Goal: Task Accomplishment & Management: Manage account settings

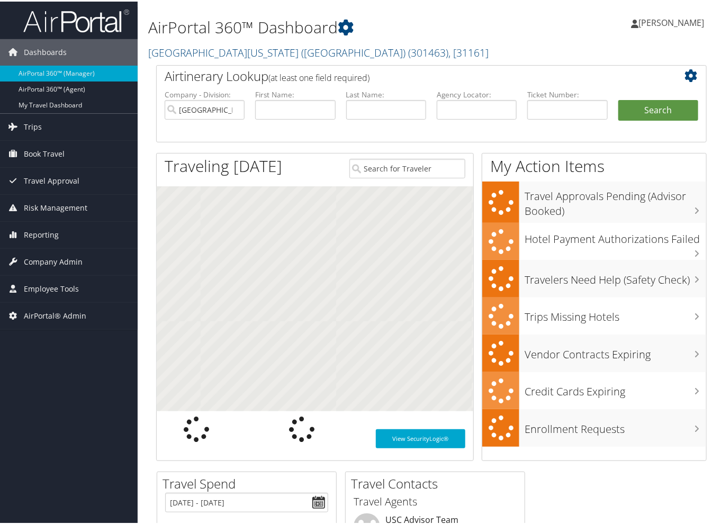
click at [149, 223] on div "Airtinerary Lookup (at least one field required) Company - Division: [GEOGRAPHI…" at bounding box center [431, 266] width 566 height 406
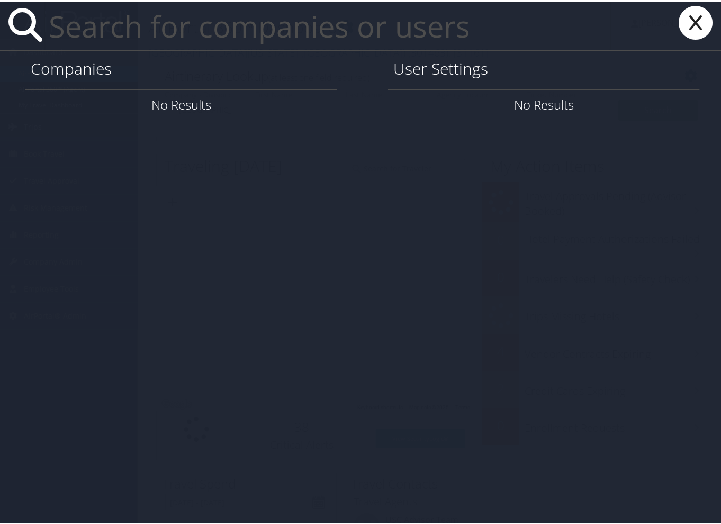
paste input "[PERSON_NAME][EMAIL_ADDRESS][DOMAIN_NAME]"
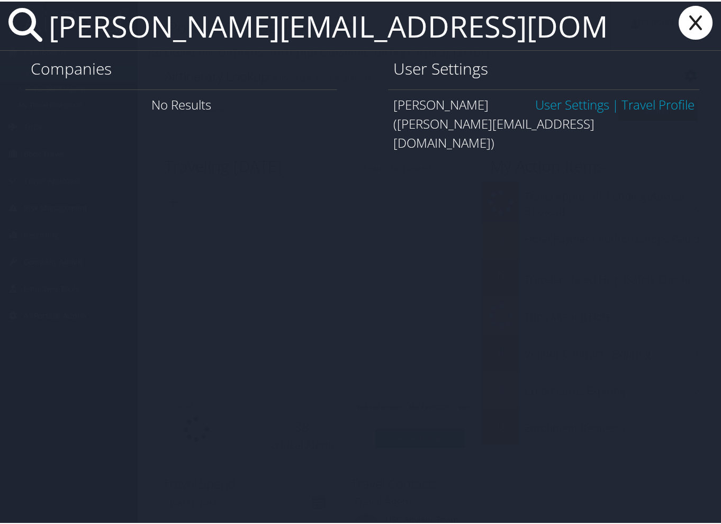
type input "[PERSON_NAME][EMAIL_ADDRESS][DOMAIN_NAME]"
click at [562, 103] on link "User Settings" at bounding box center [572, 102] width 74 height 17
